Goal: Task Accomplishment & Management: Use online tool/utility

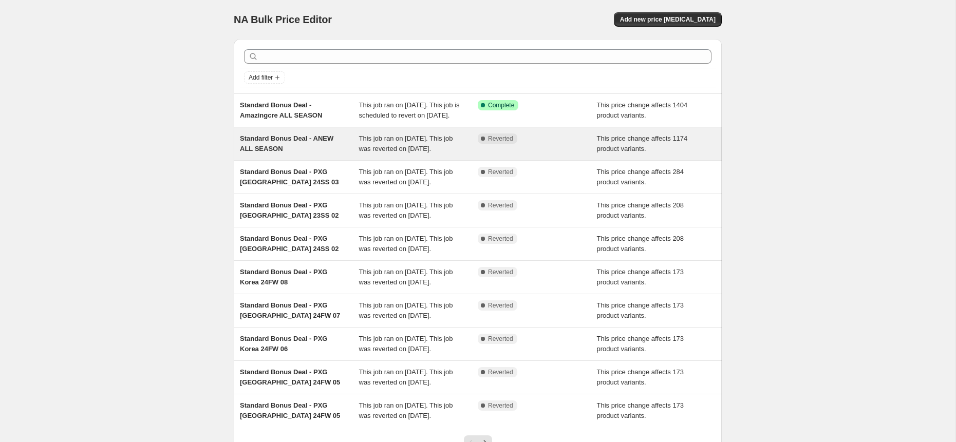
click at [320, 154] on div "Standard Bonus Deal - ANEW ALL SEASON" at bounding box center [299, 144] width 119 height 21
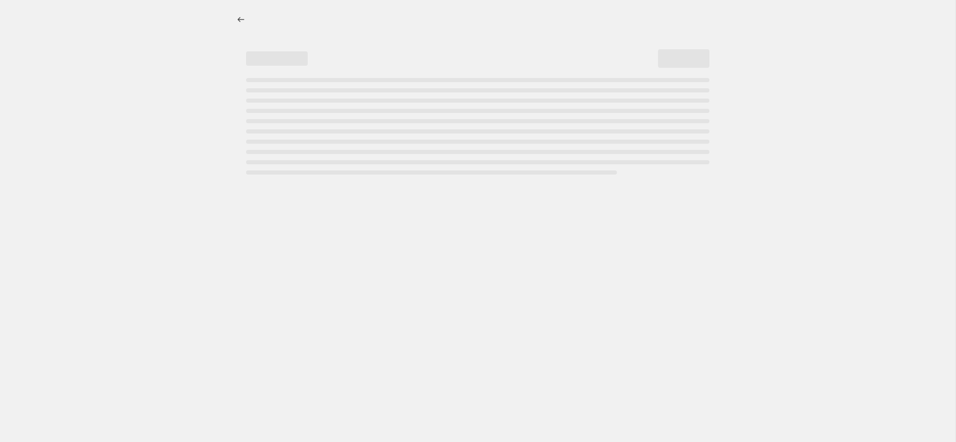
select select "ecap"
select select "remove"
select select "collection"
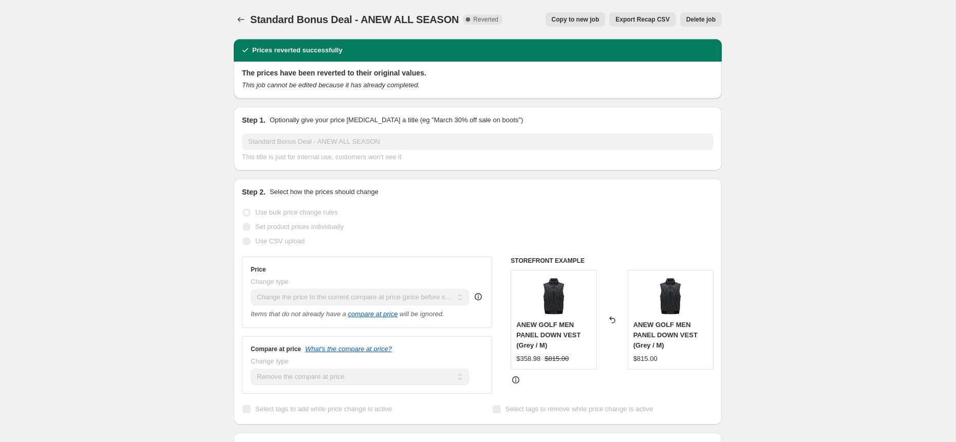
click at [591, 17] on span "Copy to new job" at bounding box center [576, 19] width 48 height 8
select select "ecap"
select select "remove"
select select "collection"
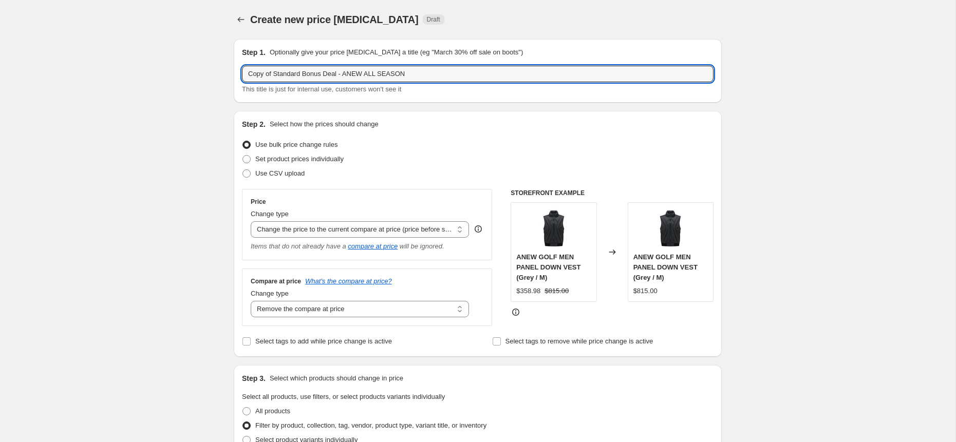
drag, startPoint x: 274, startPoint y: 75, endPoint x: 227, endPoint y: 73, distance: 47.3
click at [342, 75] on input "Standard Bonus Deal - ANEW ALL SEASON" at bounding box center [478, 74] width 472 height 16
click at [331, 74] on input "Standard Bonus Deal - ANEW ALL SEASON" at bounding box center [478, 74] width 472 height 16
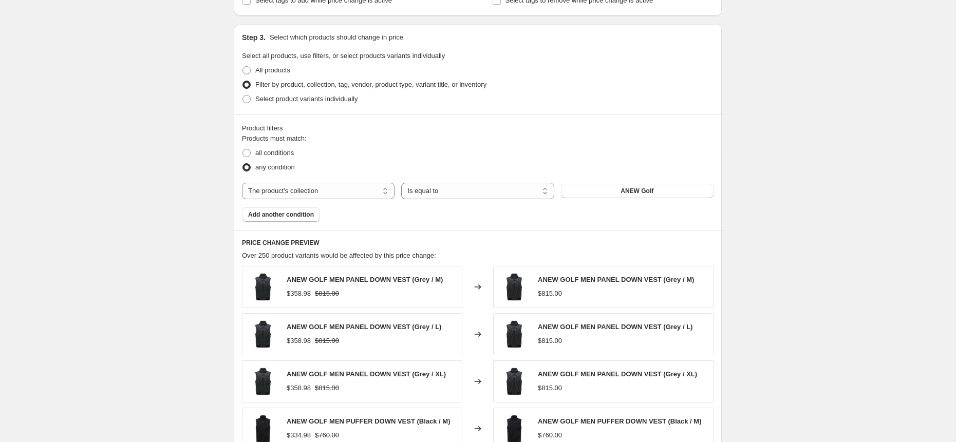
scroll to position [410, 0]
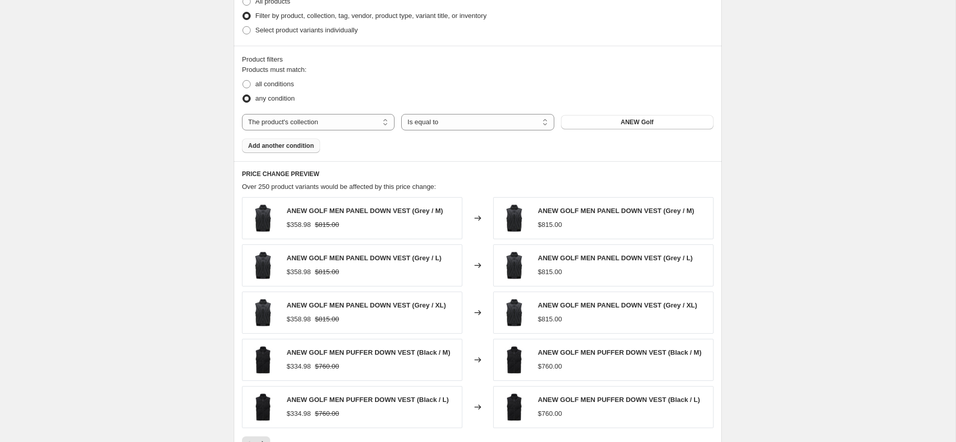
type input "Standard Bonus Deal - Chucuchu ALL SEASON"
click at [277, 149] on span "Add another condition" at bounding box center [281, 146] width 66 height 8
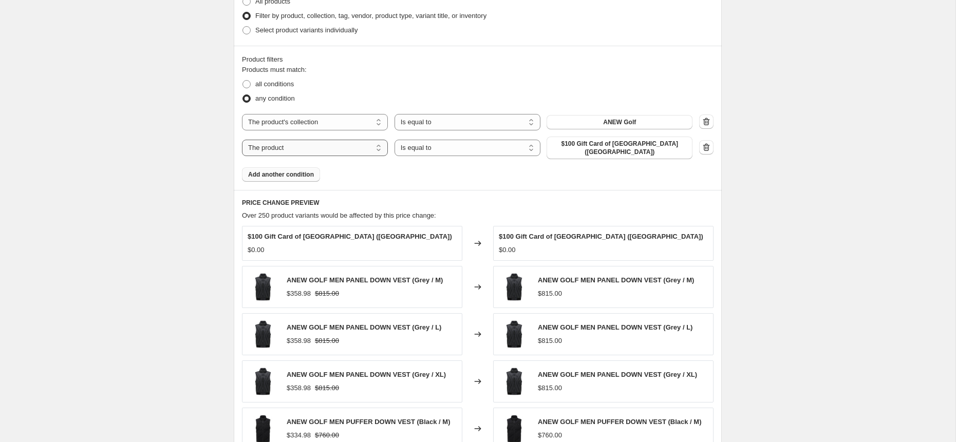
click at [327, 151] on select "The product The product's collection The product's tag The product's vendor The…" at bounding box center [315, 148] width 146 height 16
click at [242, 140] on select "The product The product's collection The product's tag The product's vendor The…" at bounding box center [315, 148] width 146 height 16
click at [328, 150] on select "The product The product's collection The product's tag The product's vendor The…" at bounding box center [315, 148] width 146 height 16
select select "collection"
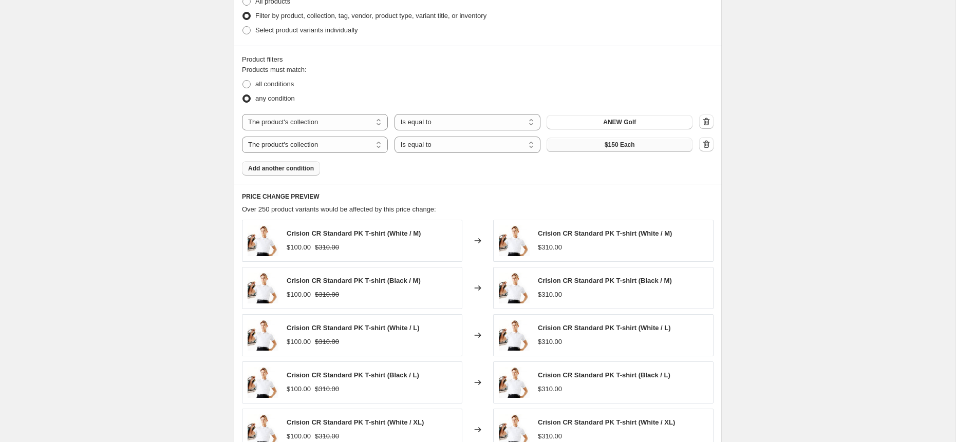
click at [601, 146] on button "$150 Each" at bounding box center [620, 145] width 146 height 14
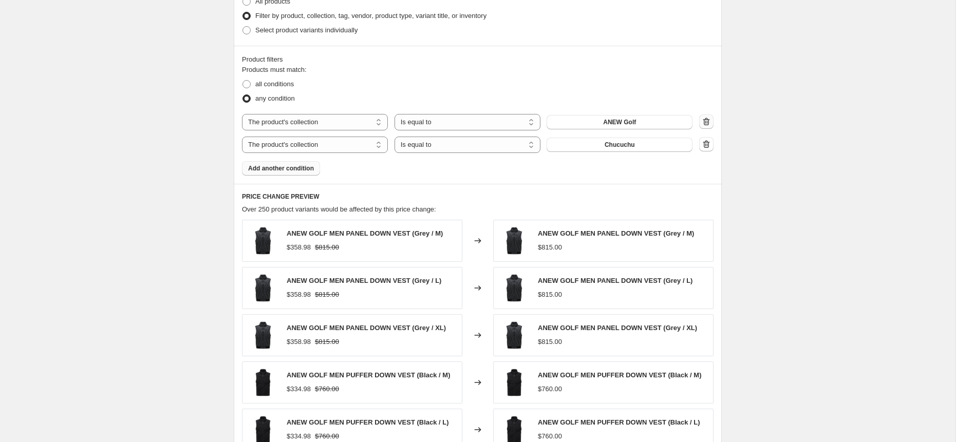
click at [704, 120] on icon "button" at bounding box center [706, 122] width 7 height 8
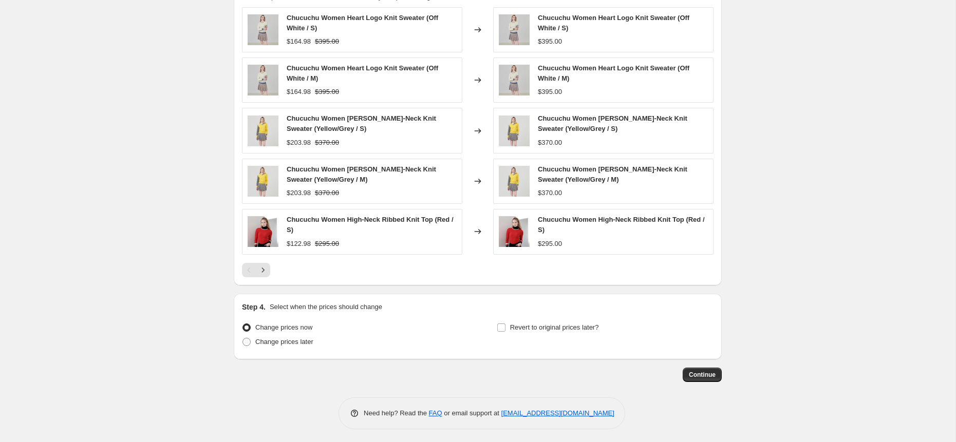
scroll to position [604, 0]
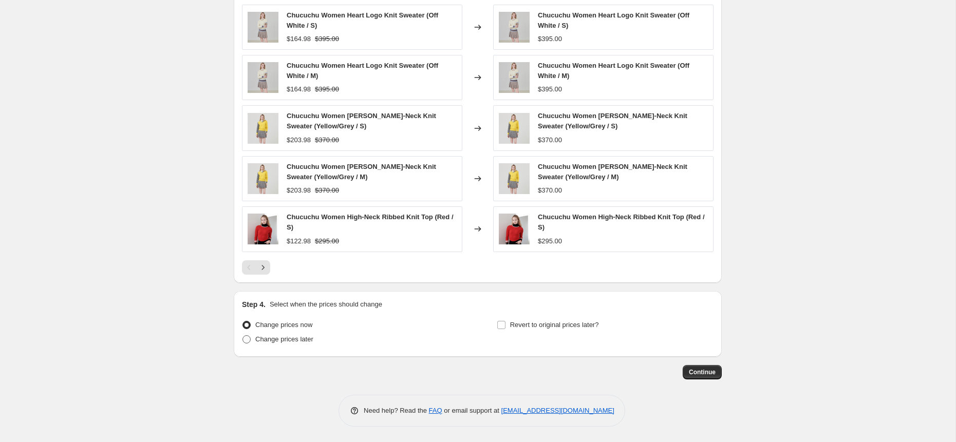
click at [294, 340] on span "Change prices later" at bounding box center [284, 340] width 58 height 8
click at [243, 336] on input "Change prices later" at bounding box center [243, 336] width 1 height 1
radio input "true"
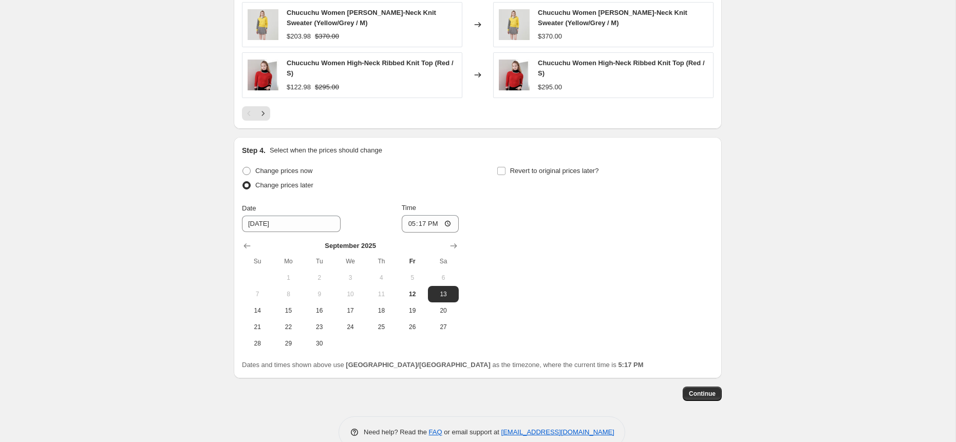
scroll to position [757, 0]
click at [286, 309] on span "15" at bounding box center [288, 310] width 23 height 8
type input "9/15/2025"
click at [448, 224] on input "17:17" at bounding box center [431, 223] width 58 height 17
type input "01:00"
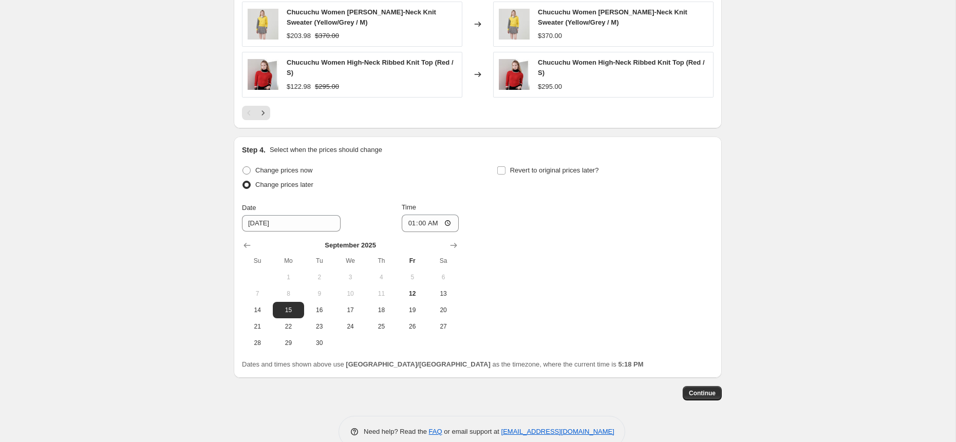
click at [557, 269] on div "Change prices now Change prices later Date 9/15/2025 Time 01:00 September 2025 …" at bounding box center [478, 257] width 472 height 188
click at [503, 172] on input "Revert to original prices later?" at bounding box center [501, 170] width 8 height 8
checkbox input "true"
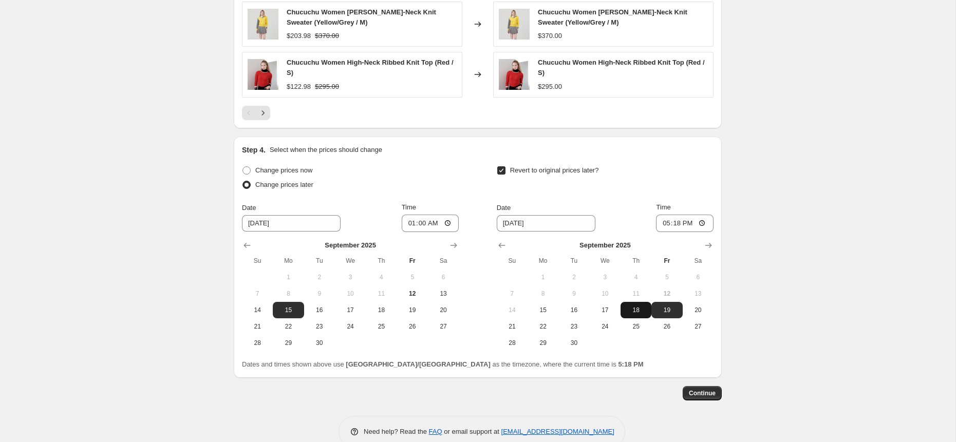
click at [636, 312] on span "18" at bounding box center [636, 310] width 23 height 8
type input "9/18/2025"
click at [705, 223] on input "17:18" at bounding box center [685, 223] width 58 height 17
type input "23:59"
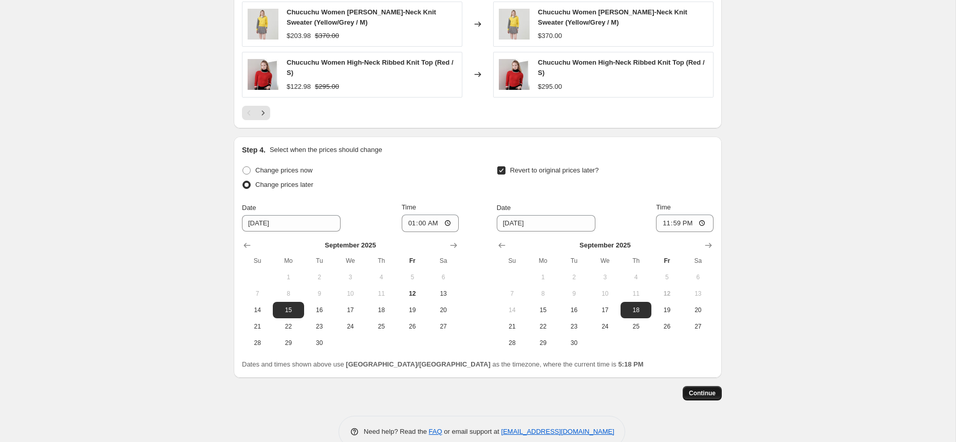
click at [711, 397] on span "Continue" at bounding box center [702, 393] width 27 height 8
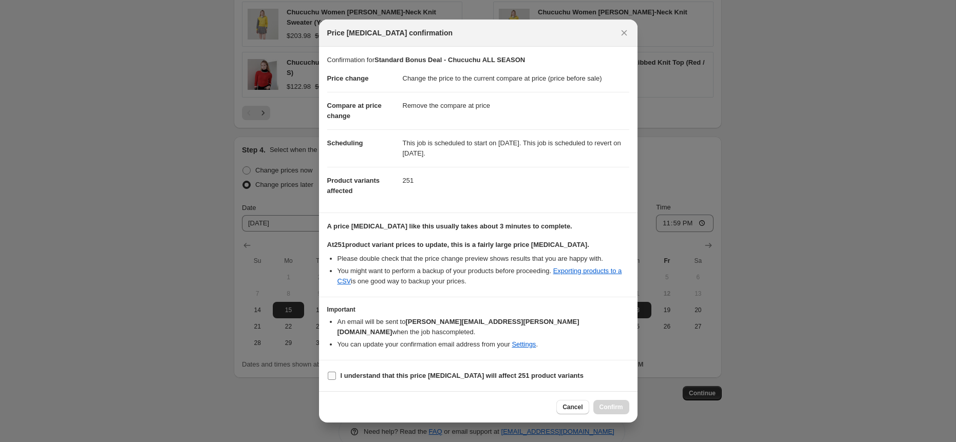
click at [489, 372] on b "I understand that this price change job will affect 251 product variants" at bounding box center [462, 376] width 243 height 8
click at [336, 372] on input "I understand that this price change job will affect 251 product variants" at bounding box center [332, 376] width 8 height 8
checkbox input "true"
click at [611, 405] on span "Confirm" at bounding box center [612, 407] width 24 height 8
